Goal: Task Accomplishment & Management: Manage account settings

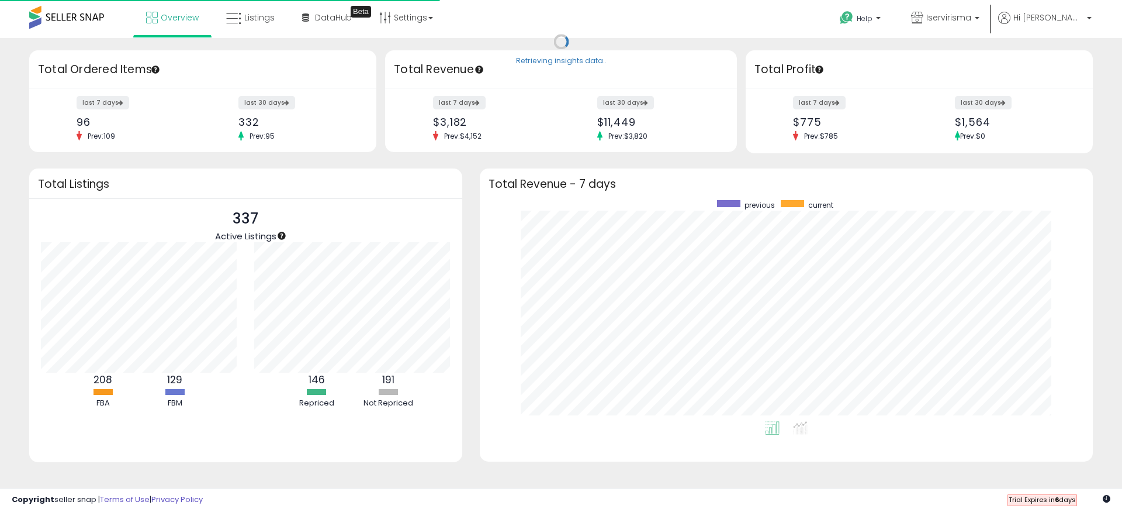
scroll to position [221, 590]
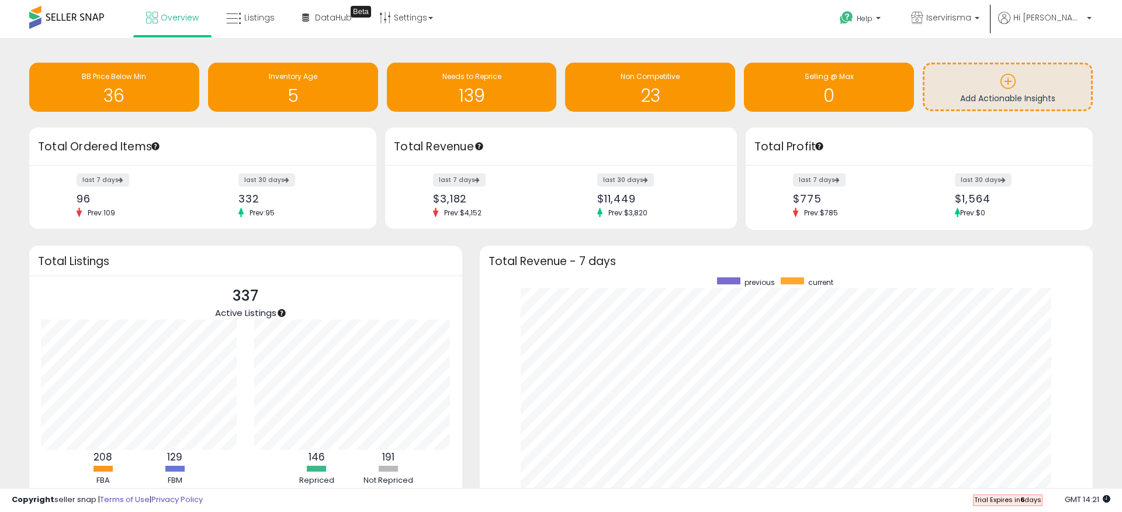
click at [377, 181] on div "Retrieving overview data.. Total Ordered Items last 7 days 96 Prev: 109 last 30…" at bounding box center [200, 178] width 361 height 102
click at [583, 40] on div "Retrieving insights data.. BB Price Below Min 36 Inventory Age 5 Needs to Repri…" at bounding box center [561, 318] width 1122 height 560
click at [323, 18] on span "DataHub" at bounding box center [333, 18] width 37 height 12
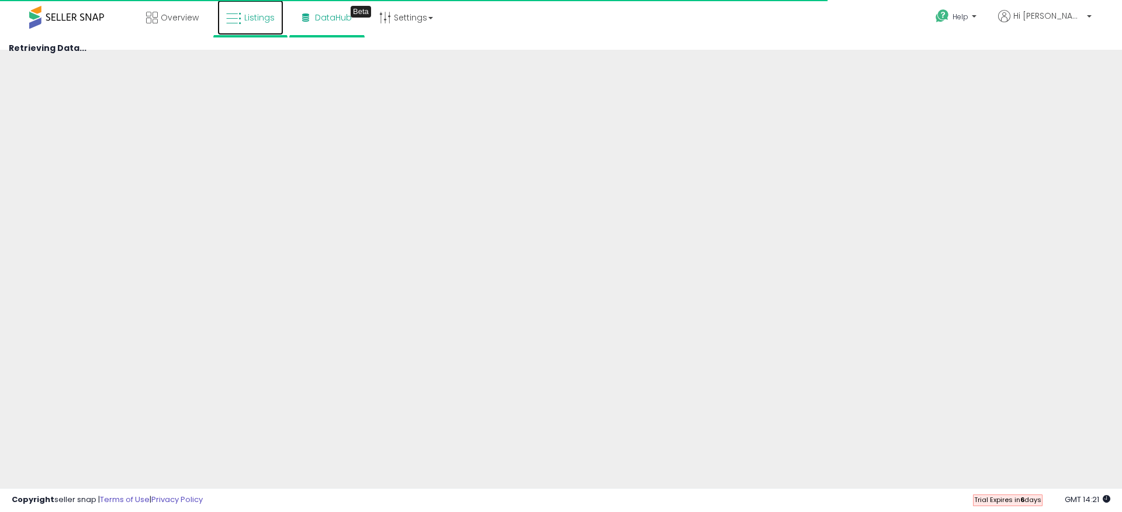
click at [255, 26] on link "Listings" at bounding box center [250, 17] width 66 height 35
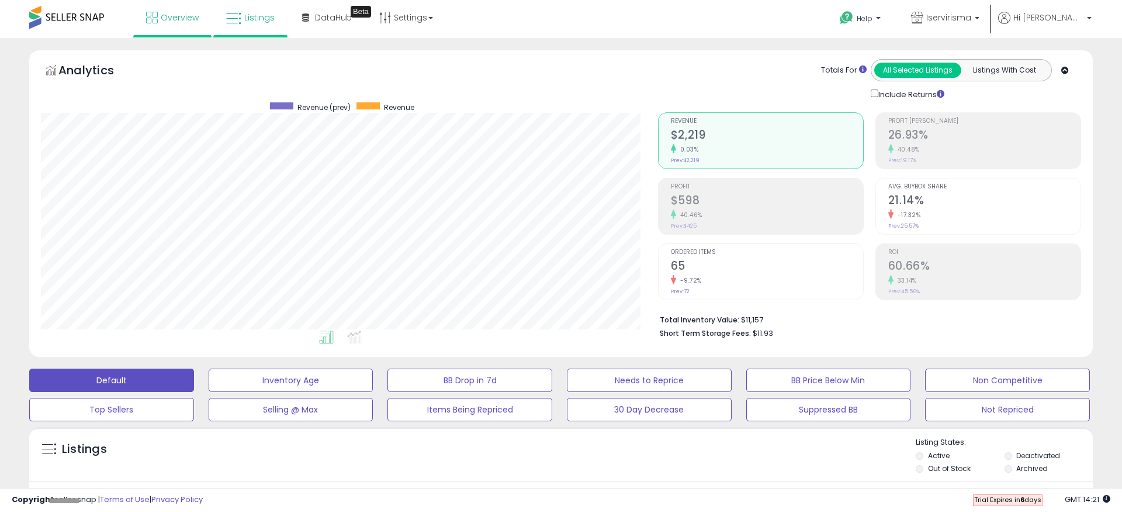
scroll to position [240, 617]
click at [172, 19] on span "Overview" at bounding box center [180, 18] width 38 height 12
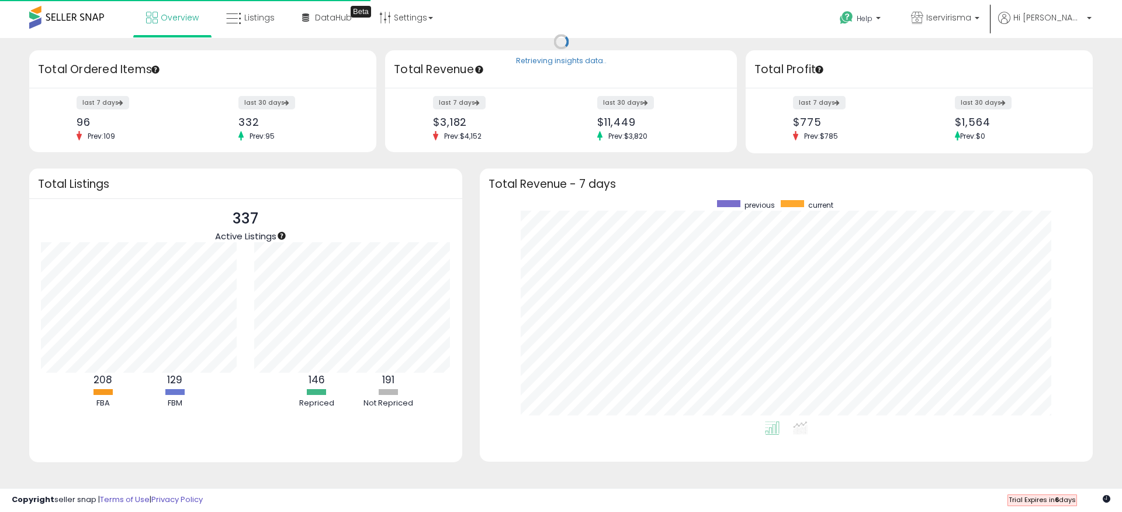
scroll to position [221, 590]
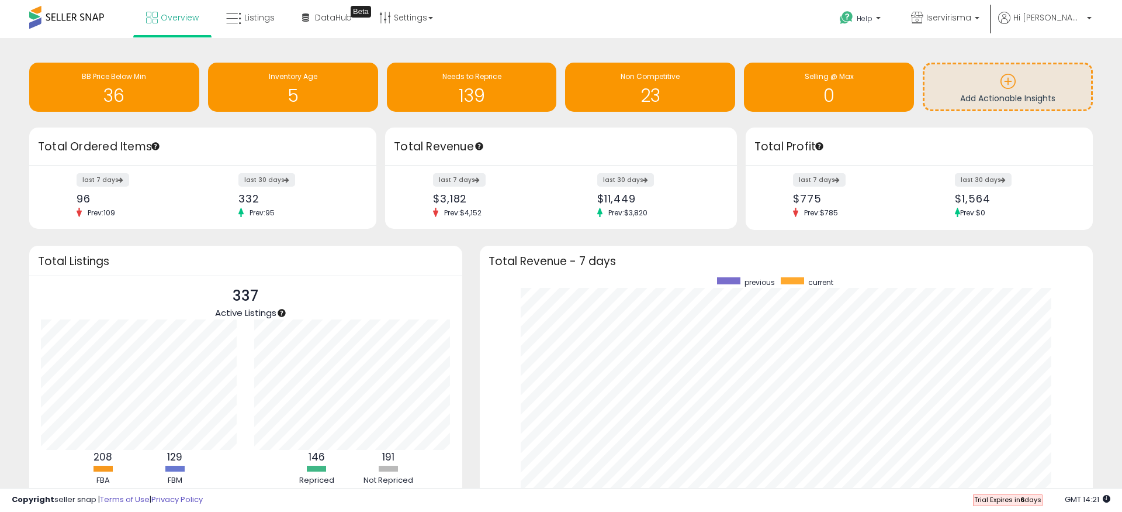
click at [471, 258] on div "Retrieving overview data.. Total Revenue - 7 days previous current" at bounding box center [786, 399] width 631 height 307
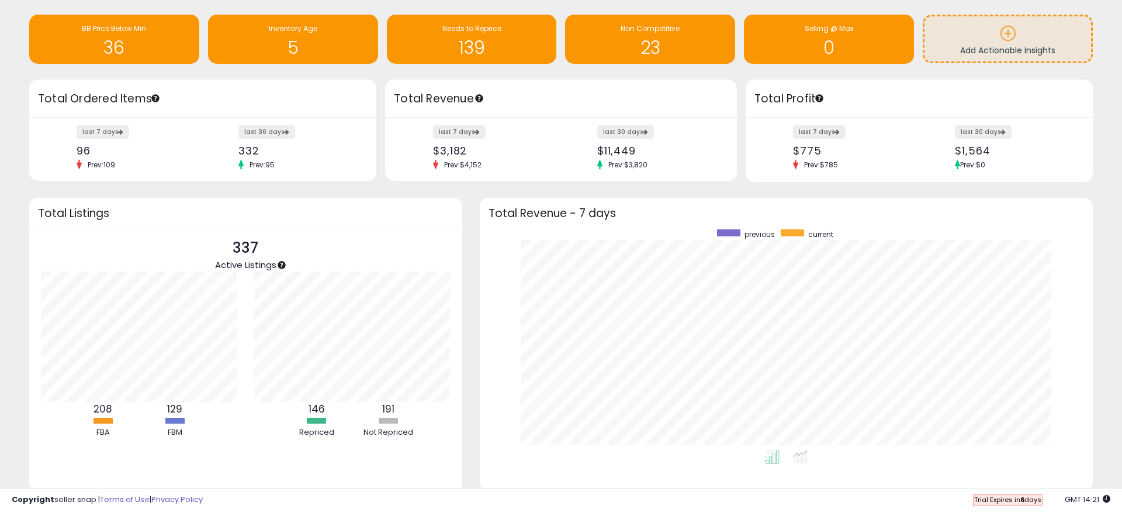
scroll to position [0, 0]
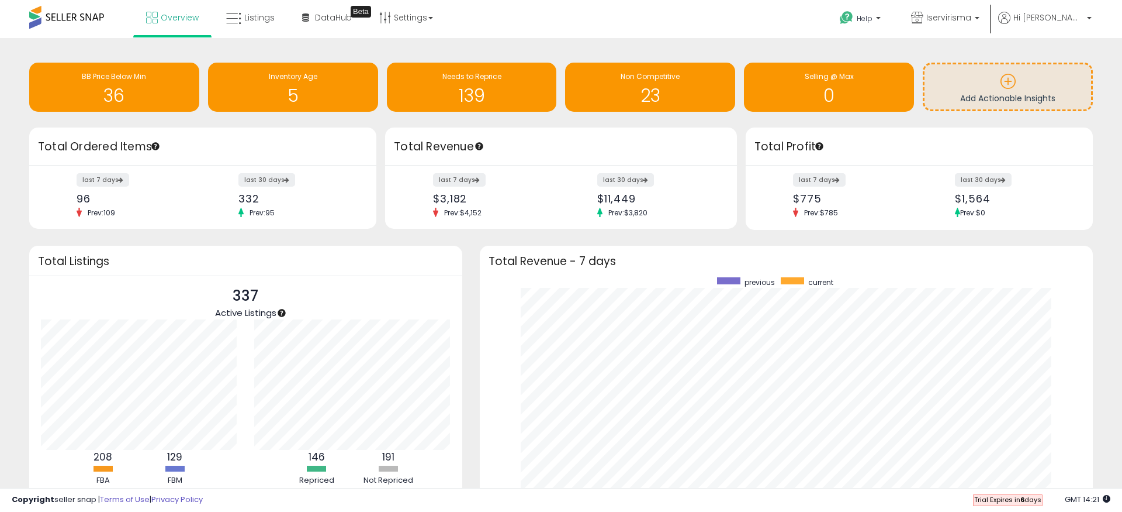
click at [471, 258] on div "Retrieving overview data.. Total Revenue - 7 days previous current" at bounding box center [786, 399] width 631 height 307
click at [466, 252] on div "Retrieving overview data.. Total Listings 337 Active Listings 208 FBA 129 FBM" at bounding box center [245, 400] width 451 height 308
click at [469, 279] on div "Retrieving overview data.. Total Listings 337 Active Listings 208 FBA 129 FBM" at bounding box center [245, 400] width 451 height 308
click at [250, 23] on span "Listings" at bounding box center [259, 18] width 30 height 12
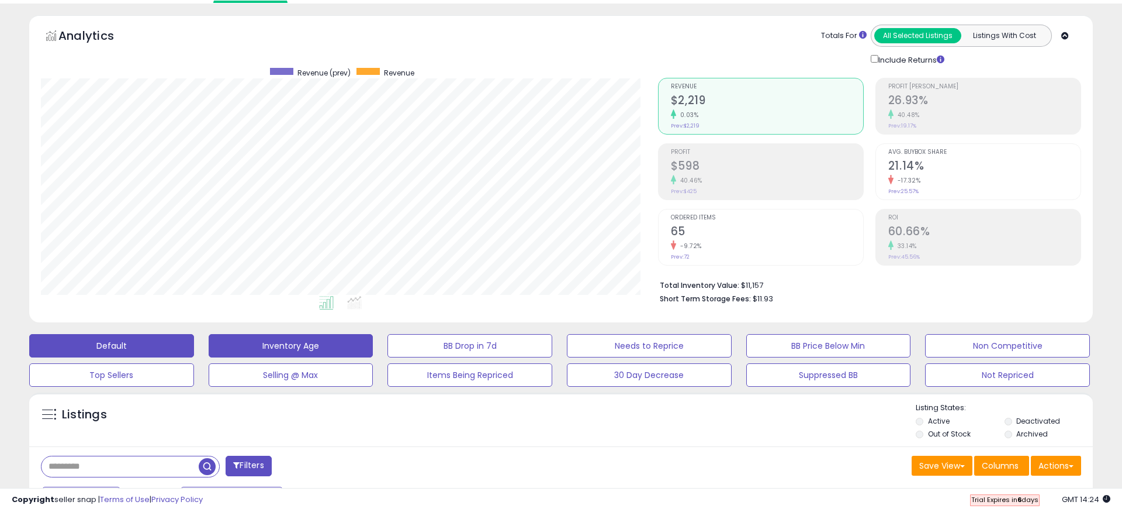
scroll to position [38, 0]
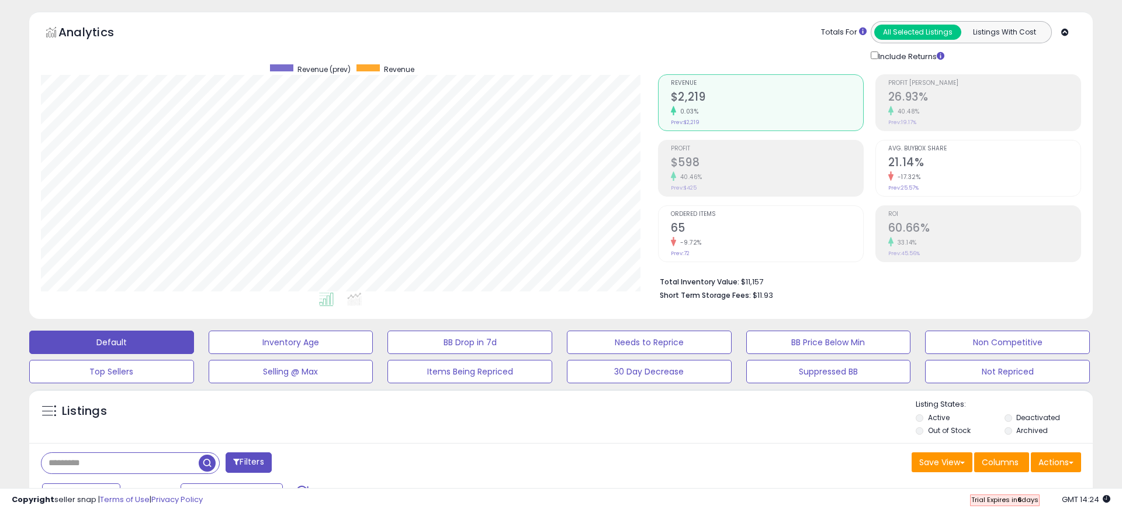
click at [835, 393] on div "Listings Active" at bounding box center [561, 416] width 1064 height 54
click at [983, 375] on button "Not Repriced" at bounding box center [1007, 371] width 165 height 23
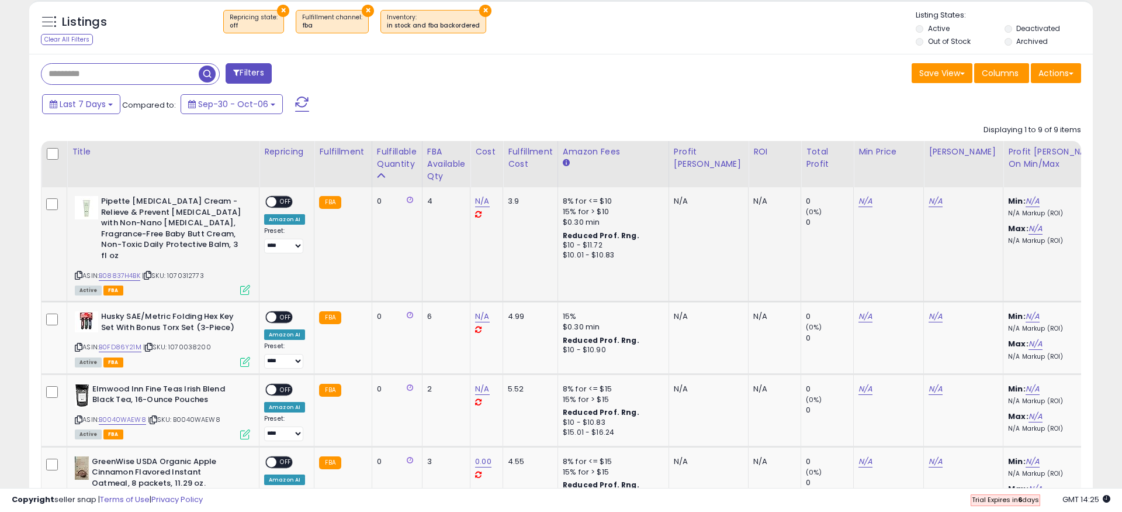
scroll to position [275, 0]
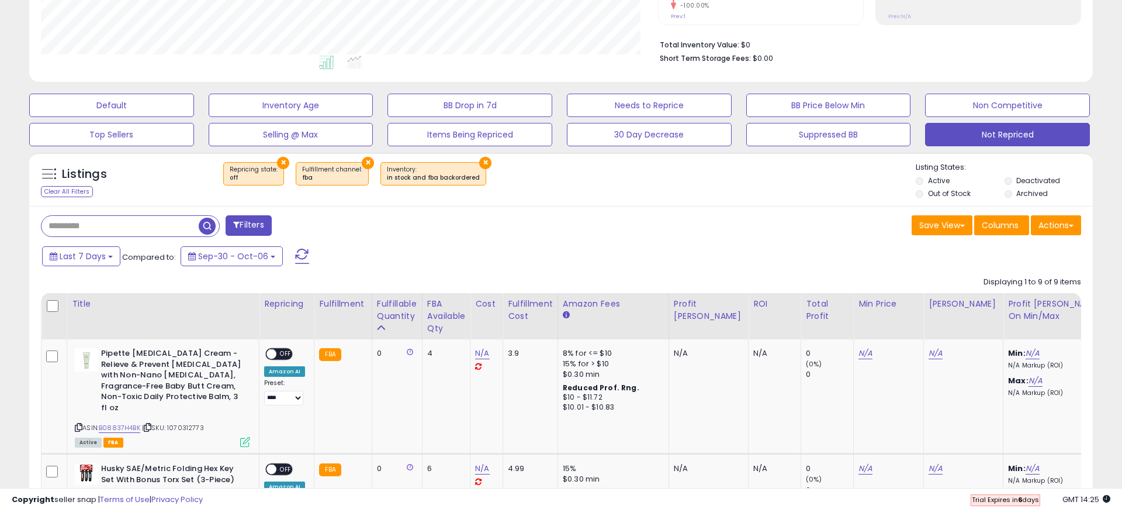
click at [541, 264] on div "Last 7 Days Compared to: Sep-30 - Oct-06" at bounding box center [429, 257] width 780 height 26
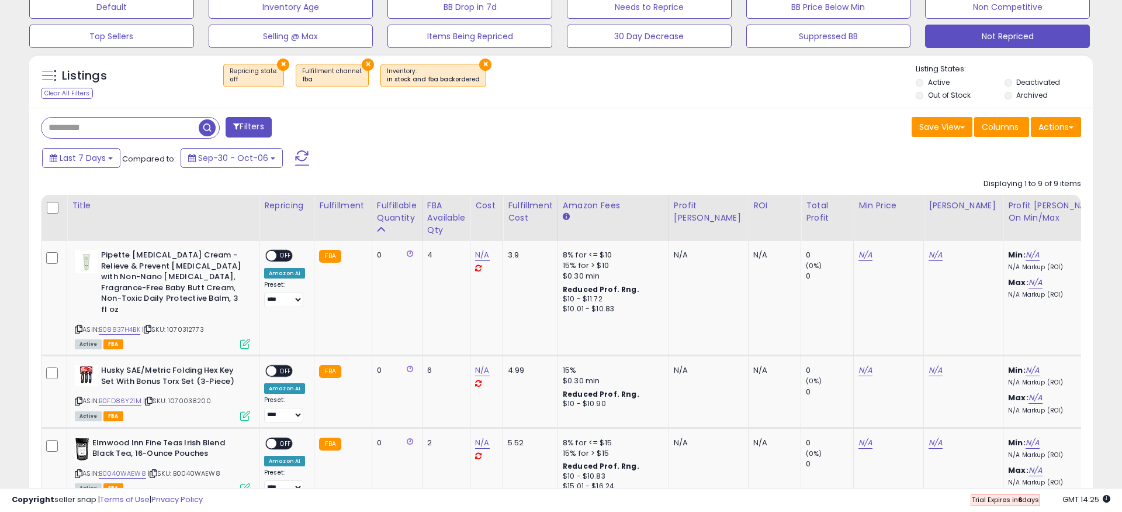
scroll to position [411, 0]
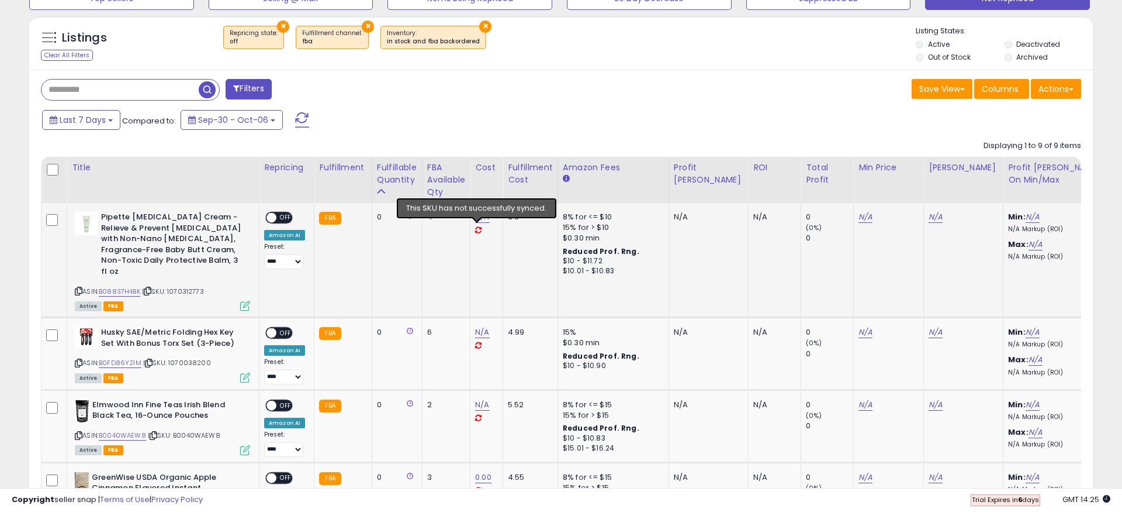
click at [478, 231] on icon at bounding box center [478, 230] width 6 height 8
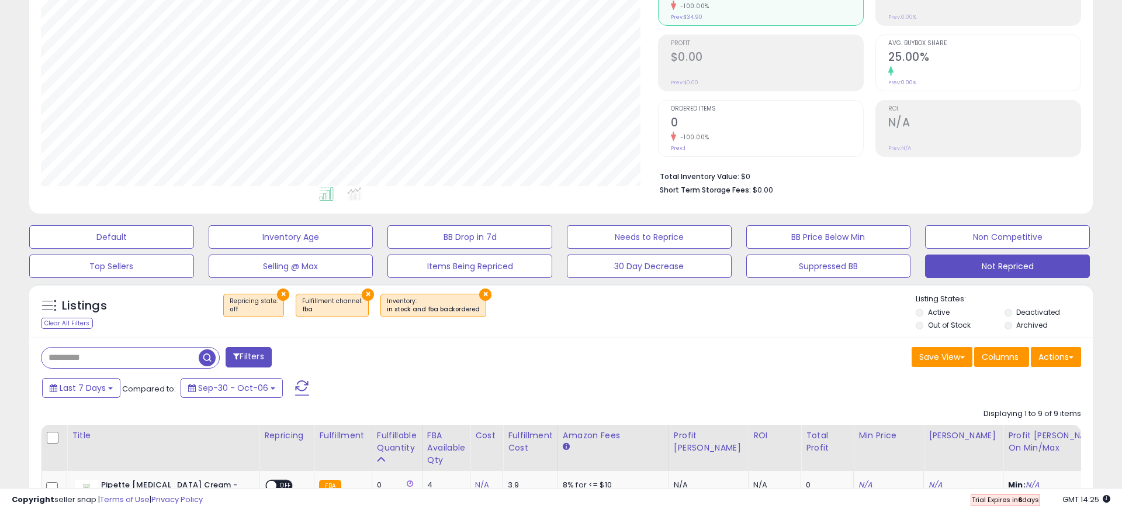
scroll to position [0, 0]
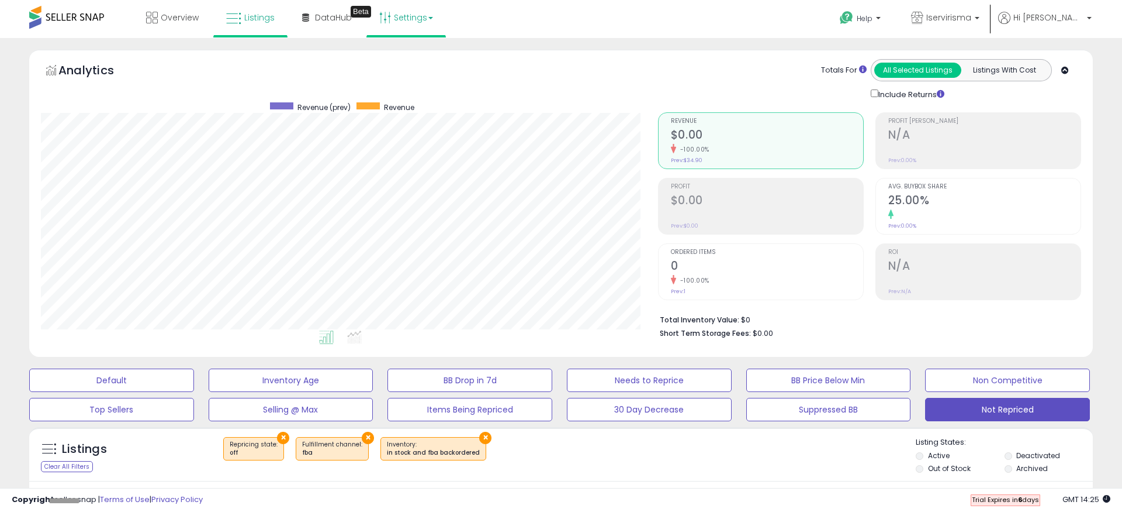
click at [412, 21] on link "Settings" at bounding box center [406, 17] width 71 height 35
click at [406, 63] on link "Store settings" at bounding box center [408, 59] width 53 height 11
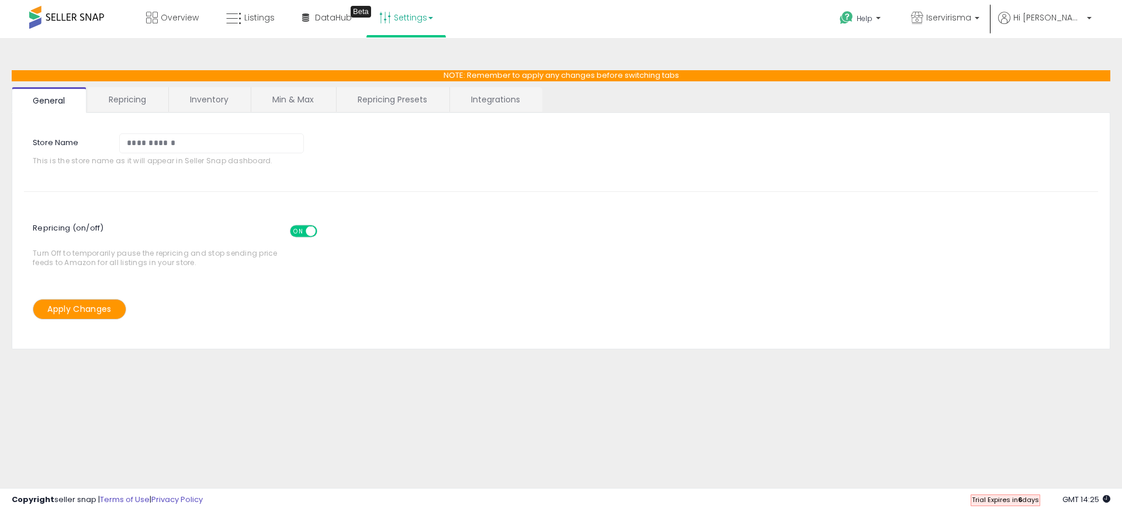
click at [505, 108] on link "Integrations" at bounding box center [495, 99] width 91 height 25
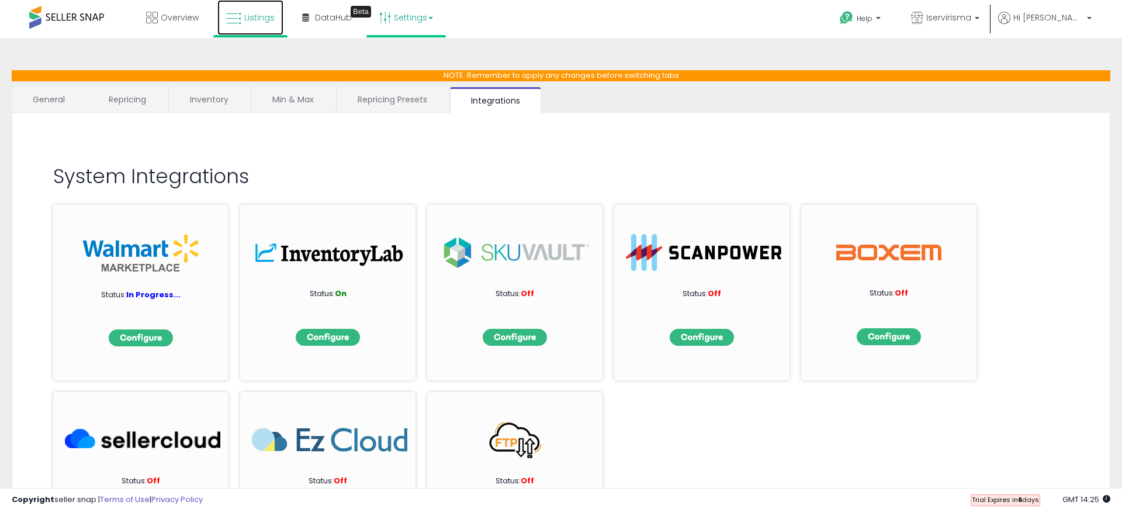
click at [250, 17] on span "Listings" at bounding box center [259, 18] width 30 height 12
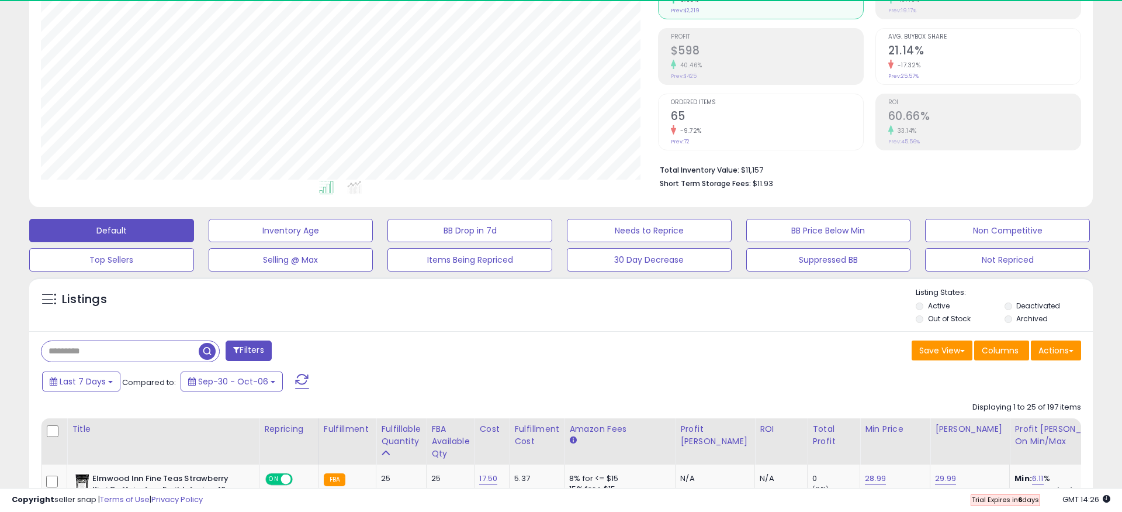
scroll to position [165, 0]
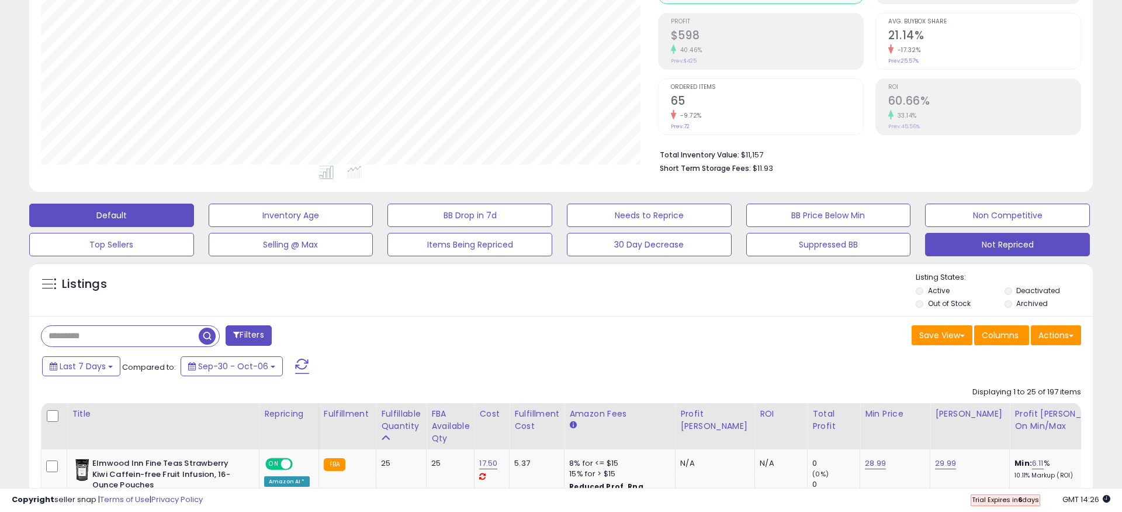
click at [992, 241] on button "Not Repriced" at bounding box center [1007, 244] width 165 height 23
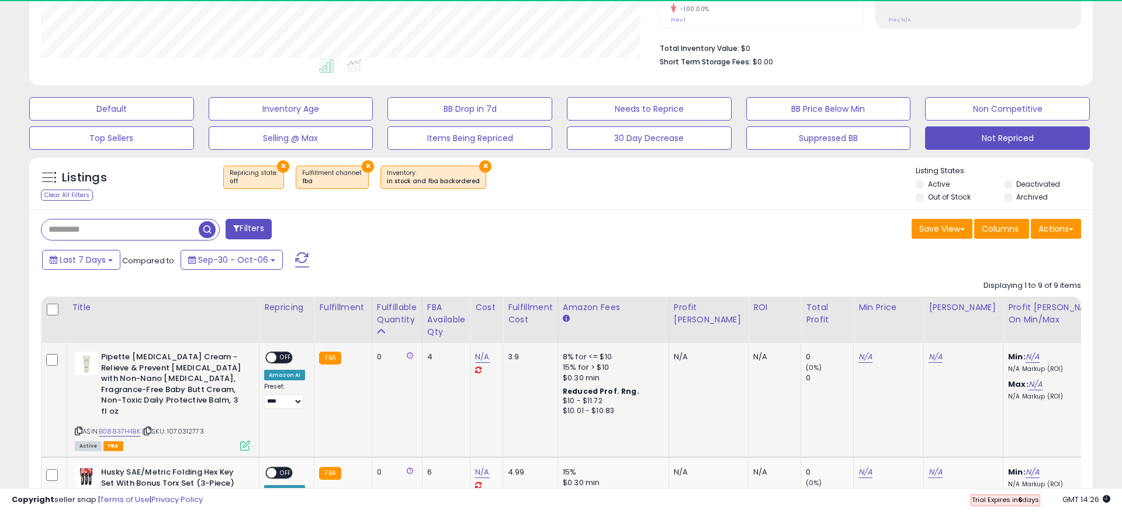
scroll to position [240, 617]
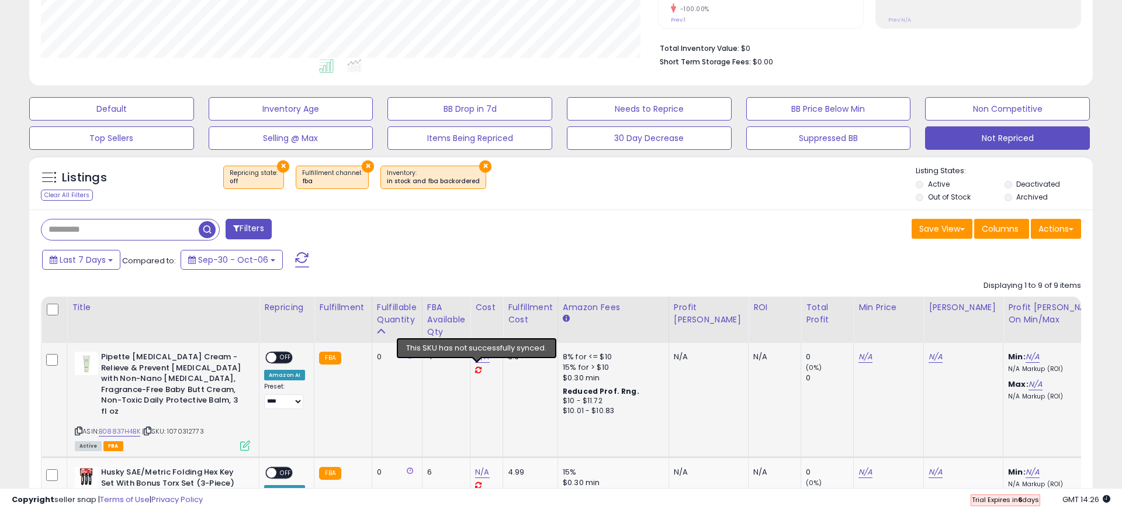
click at [476, 370] on icon at bounding box center [478, 370] width 6 height 8
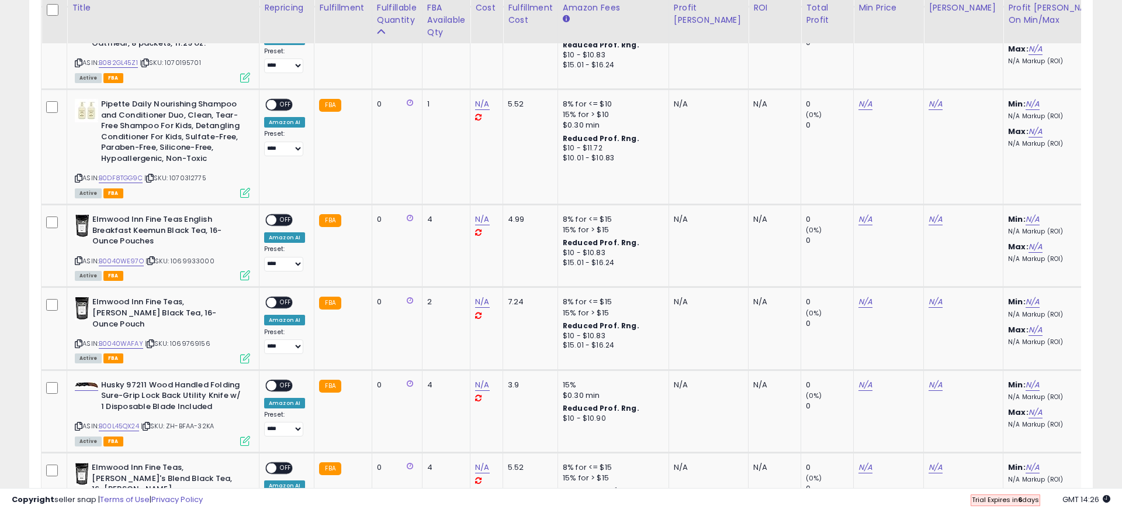
scroll to position [869, 0]
